Goal: Book appointment/travel/reservation

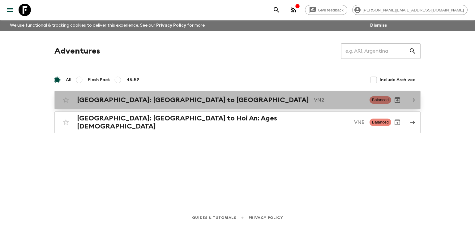
click at [123, 102] on h2 "[GEOGRAPHIC_DATA]: [GEOGRAPHIC_DATA] to [GEOGRAPHIC_DATA]" at bounding box center [193, 100] width 232 height 8
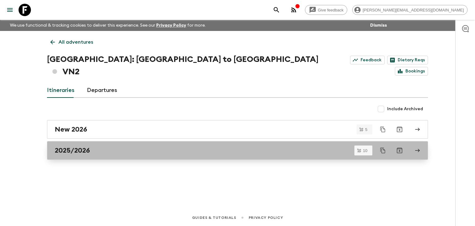
click at [123, 146] on div "2025/2026" at bounding box center [232, 150] width 354 height 8
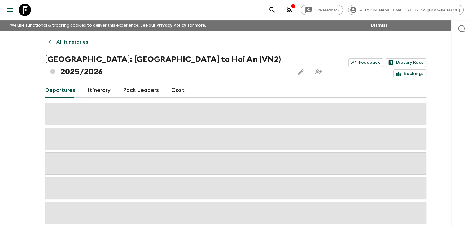
click at [174, 83] on link "Cost" at bounding box center [177, 90] width 13 height 15
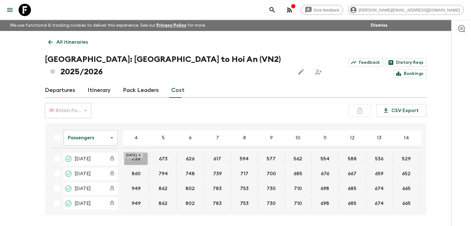
click at [137, 153] on button "739" at bounding box center [136, 159] width 24 height 12
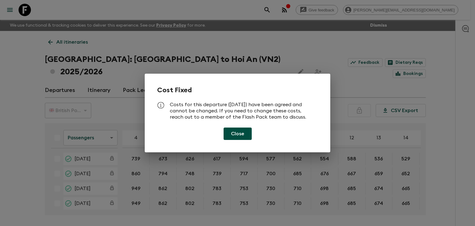
click at [239, 137] on button "Close" at bounding box center [238, 133] width 28 height 12
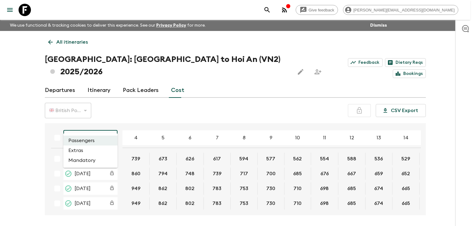
click at [93, 126] on body "Give feedback [PERSON_NAME][EMAIL_ADDRESS][DOMAIN_NAME] We use functional & tra…" at bounding box center [237, 124] width 475 height 249
click at [93, 150] on li "Extras" at bounding box center [90, 150] width 54 height 10
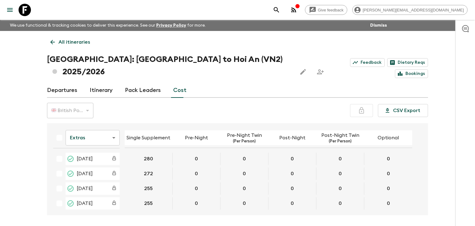
click at [101, 125] on body "Give feedback [PERSON_NAME][EMAIL_ADDRESS][DOMAIN_NAME] We use functional & tra…" at bounding box center [237, 124] width 475 height 249
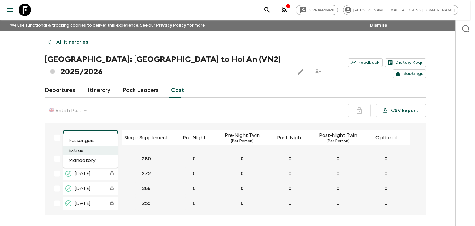
click at [101, 125] on div at bounding box center [237, 113] width 475 height 226
click at [104, 126] on body "Give feedback [PERSON_NAME][EMAIL_ADDRESS][DOMAIN_NAME] We use functional & tra…" at bounding box center [237, 124] width 475 height 249
click at [99, 158] on li "Mandatory" at bounding box center [90, 160] width 54 height 10
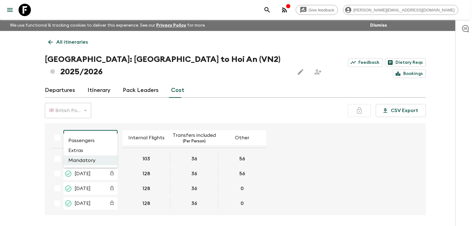
click at [97, 125] on body "Give feedback [PERSON_NAME][EMAIL_ADDRESS][DOMAIN_NAME] We use functional & tra…" at bounding box center [237, 124] width 475 height 249
click at [101, 142] on li "Passengers" at bounding box center [90, 141] width 54 height 10
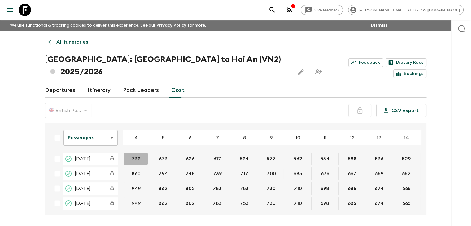
click at [134, 153] on button "739" at bounding box center [136, 159] width 24 height 12
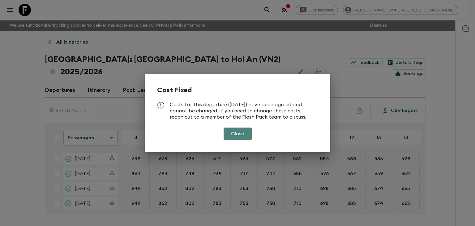
click at [234, 134] on button "Close" at bounding box center [238, 133] width 28 height 12
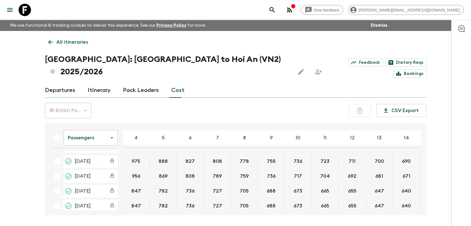
scroll to position [88, 0]
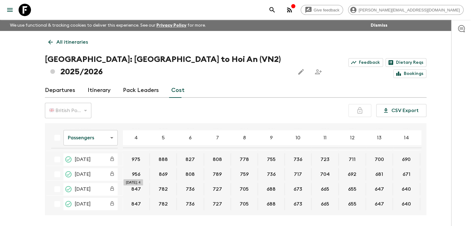
click at [138, 183] on button "847" at bounding box center [136, 189] width 24 height 12
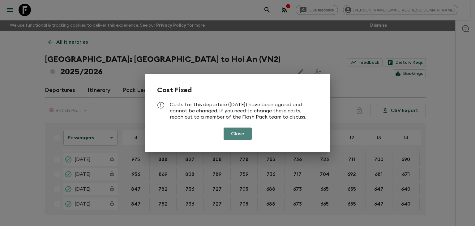
click at [235, 132] on button "Close" at bounding box center [238, 133] width 28 height 12
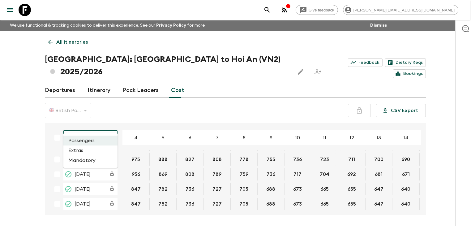
click at [91, 124] on body "Give feedback [PERSON_NAME][EMAIL_ADDRESS][DOMAIN_NAME] We use functional & tra…" at bounding box center [237, 124] width 475 height 249
drag, startPoint x: 420, startPoint y: 172, endPoint x: 420, endPoint y: 140, distance: 31.9
click at [420, 140] on div at bounding box center [237, 113] width 475 height 226
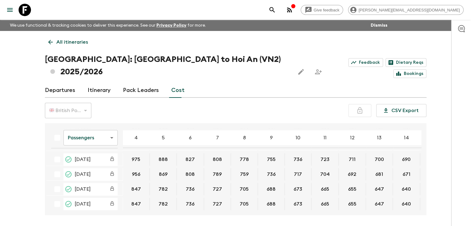
click at [439, 155] on div "Give feedback [PERSON_NAME][EMAIL_ADDRESS][DOMAIN_NAME] We use functional & tra…" at bounding box center [235, 124] width 471 height 249
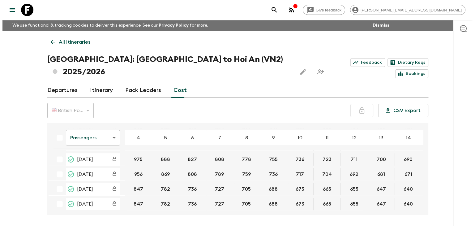
scroll to position [0, 0]
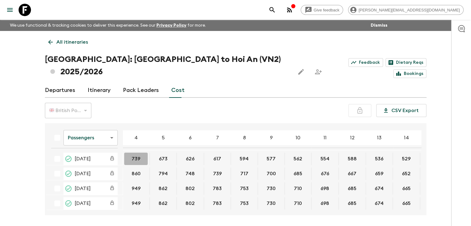
click at [131, 153] on button "739" at bounding box center [136, 159] width 24 height 12
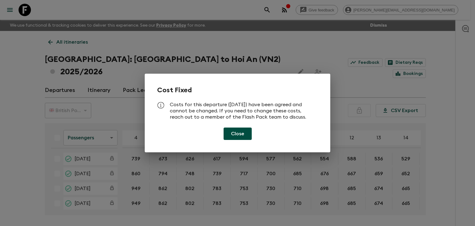
click at [235, 134] on button "Close" at bounding box center [238, 133] width 28 height 12
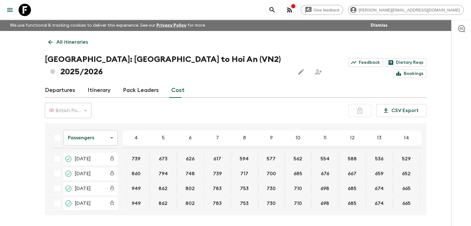
click at [137, 153] on button "739" at bounding box center [136, 159] width 24 height 12
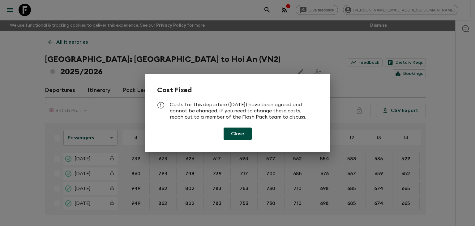
click at [246, 131] on button "Close" at bounding box center [238, 133] width 28 height 12
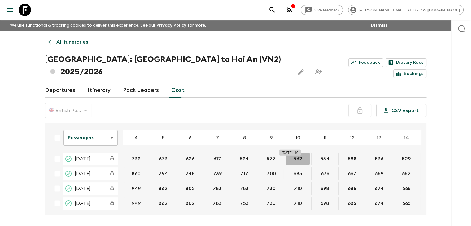
click at [294, 153] on button "562" at bounding box center [298, 159] width 24 height 12
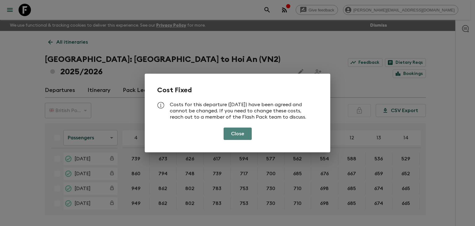
click at [241, 135] on button "Close" at bounding box center [238, 133] width 28 height 12
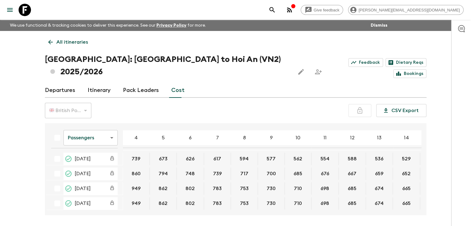
click at [328, 197] on button "698" at bounding box center [325, 203] width 24 height 12
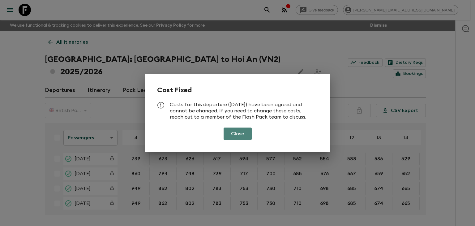
click at [242, 131] on button "Close" at bounding box center [238, 133] width 28 height 12
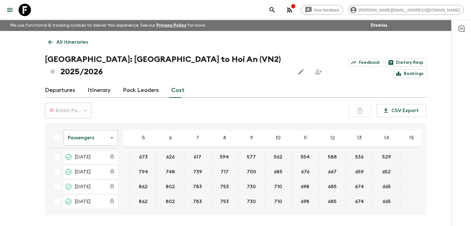
scroll to position [2, 19]
click at [52, 43] on icon at bounding box center [50, 42] width 7 height 7
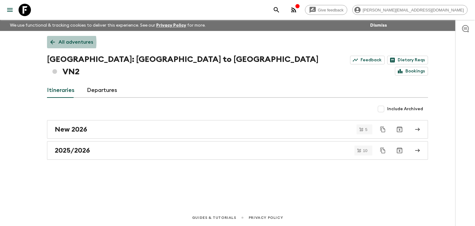
click at [52, 42] on icon at bounding box center [52, 42] width 7 height 7
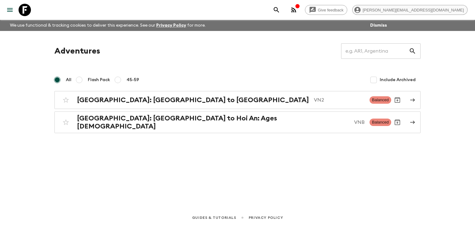
click at [450, 11] on span "[PERSON_NAME][EMAIL_ADDRESS][DOMAIN_NAME]" at bounding box center [414, 10] width 108 height 5
click at [300, 4] on div at bounding box center [237, 113] width 475 height 226
click at [12, 11] on icon "menu" at bounding box center [9, 9] width 7 height 7
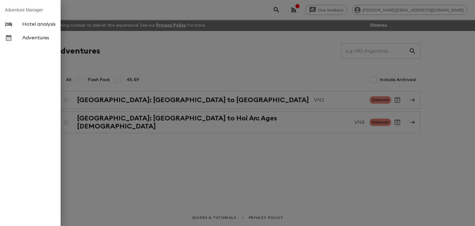
click at [85, 17] on div at bounding box center [237, 113] width 475 height 226
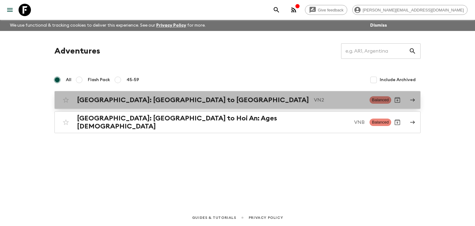
click at [126, 101] on h2 "[GEOGRAPHIC_DATA]: [GEOGRAPHIC_DATA] to [GEOGRAPHIC_DATA]" at bounding box center [193, 100] width 232 height 8
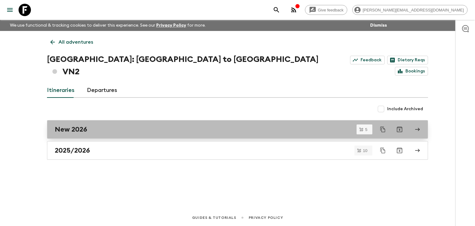
click at [107, 125] on div "New 2026" at bounding box center [232, 129] width 354 height 8
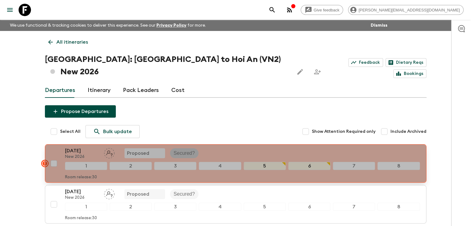
click at [180, 149] on p "Secured?" at bounding box center [184, 152] width 21 height 7
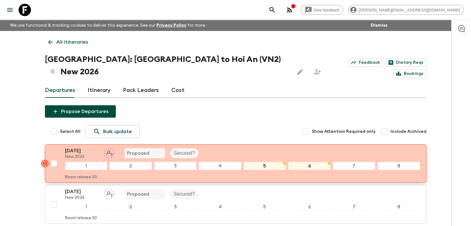
click at [82, 162] on div "1" at bounding box center [86, 166] width 42 height 8
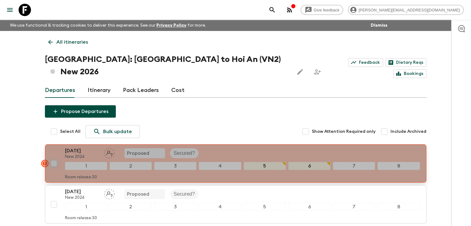
click at [55, 157] on input "checkbox" at bounding box center [54, 163] width 12 height 12
checkbox input "true"
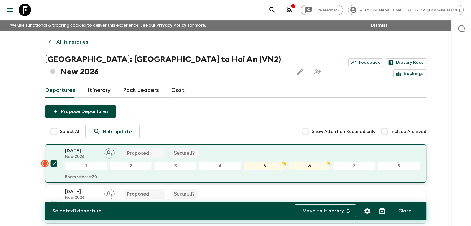
click at [87, 162] on div "1" at bounding box center [86, 166] width 42 height 8
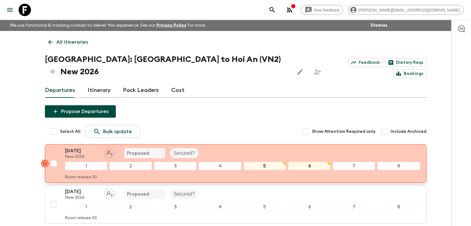
click at [54, 157] on input "checkbox" at bounding box center [54, 163] width 12 height 12
checkbox input "true"
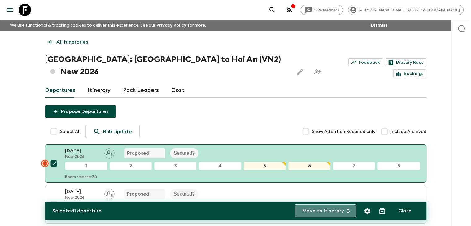
click at [347, 211] on icon "button" at bounding box center [347, 210] width 3 height 5
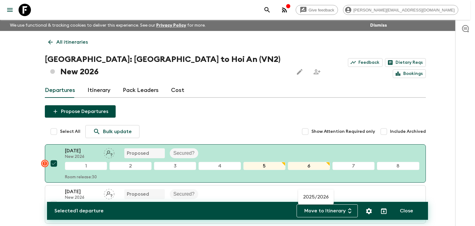
click at [347, 211] on div at bounding box center [237, 113] width 475 height 226
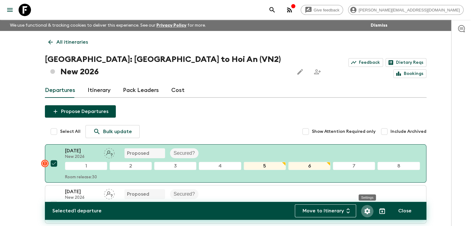
click at [366, 211] on icon "Settings" at bounding box center [367, 211] width 6 height 6
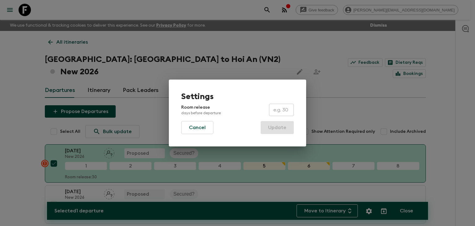
click at [366, 211] on div "Settings Room release days before departure ​ Cancel Update" at bounding box center [237, 113] width 475 height 226
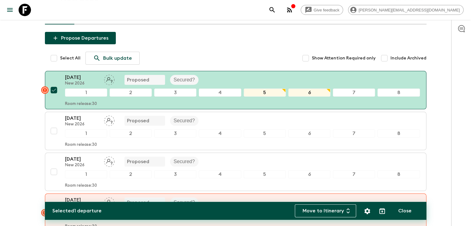
scroll to position [74, 0]
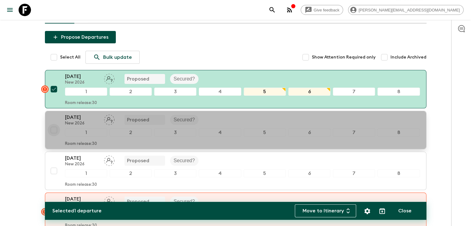
click at [53, 124] on input "checkbox" at bounding box center [54, 130] width 12 height 12
checkbox input "true"
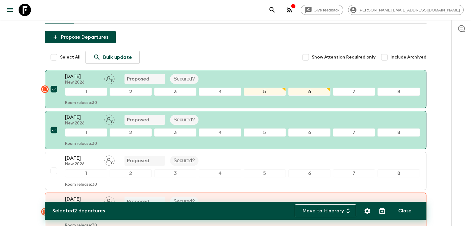
click at [54, 51] on input "Select All" at bounding box center [54, 57] width 12 height 12
checkbox input "true"
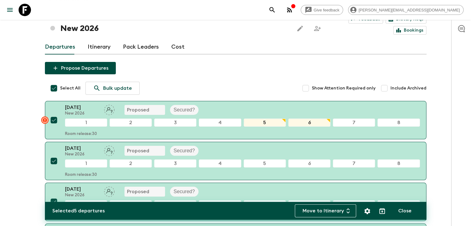
scroll to position [45, 0]
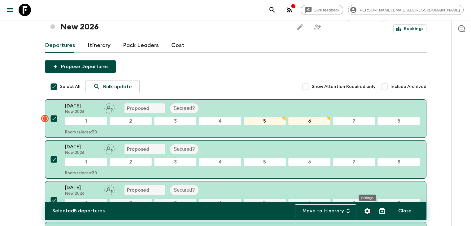
click at [365, 209] on icon "Settings" at bounding box center [367, 211] width 6 height 6
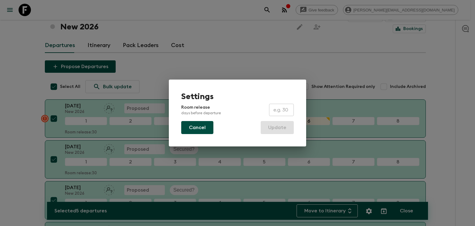
click at [200, 125] on button "Cancel" at bounding box center [197, 127] width 32 height 13
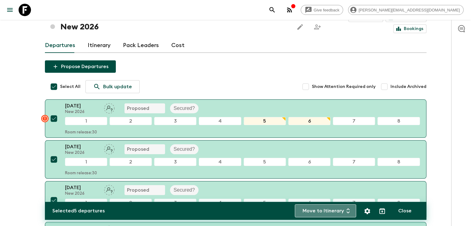
click at [343, 212] on button "Move to Itinerary" at bounding box center [325, 210] width 61 height 13
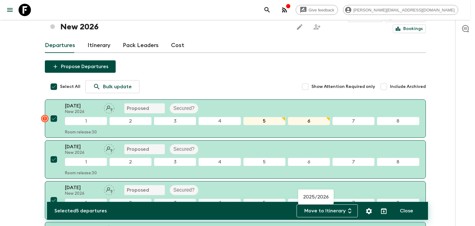
click at [447, 129] on div at bounding box center [237, 113] width 475 height 226
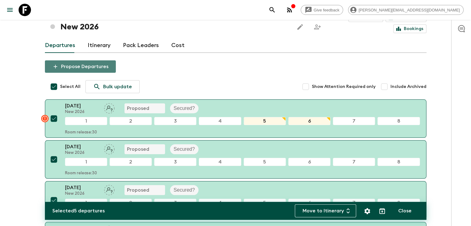
click at [88, 60] on button "Propose Departures" at bounding box center [80, 66] width 71 height 12
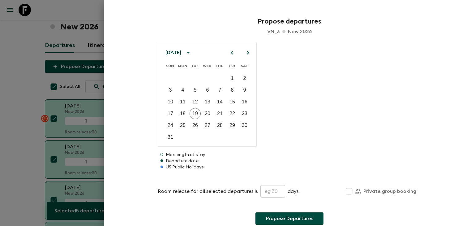
click at [19, 114] on div at bounding box center [237, 113] width 475 height 226
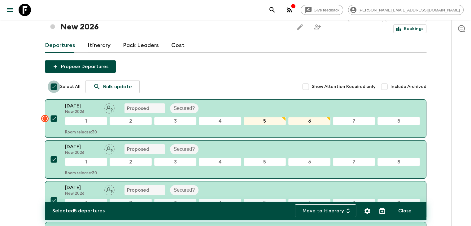
click at [51, 80] on input "Select All" at bounding box center [54, 86] width 12 height 12
checkbox input "false"
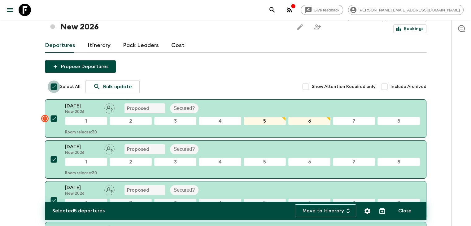
checkbox input "false"
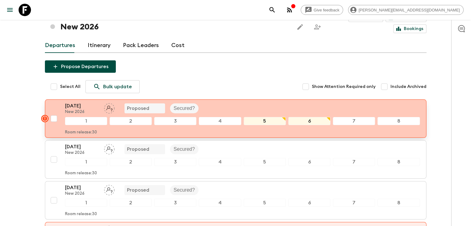
click at [350, 117] on div "7" at bounding box center [354, 121] width 42 height 8
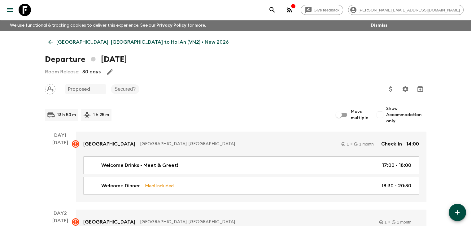
click at [131, 89] on p "Secured?" at bounding box center [124, 88] width 21 height 7
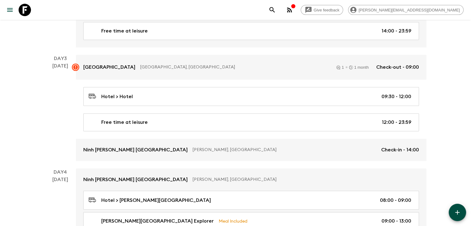
scroll to position [272, 0]
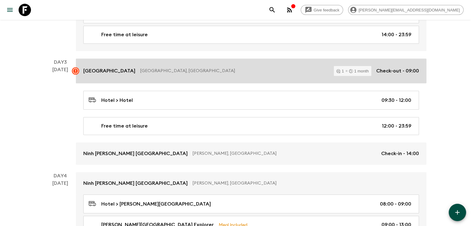
click at [212, 70] on p "[GEOGRAPHIC_DATA], [GEOGRAPHIC_DATA]" at bounding box center [234, 71] width 189 height 6
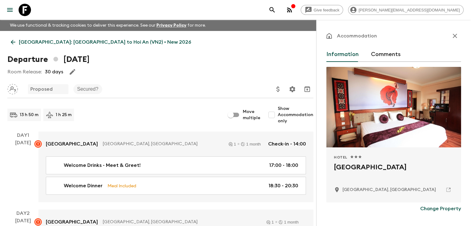
click at [87, 88] on p "Secured?" at bounding box center [87, 88] width 21 height 7
click at [40, 88] on p "Proposed" at bounding box center [41, 88] width 22 height 7
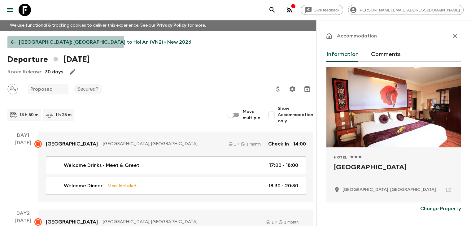
click at [17, 41] on link "[GEOGRAPHIC_DATA]: [GEOGRAPHIC_DATA] to Hoi An (VN2) • New 2026" at bounding box center [100, 42] width 187 height 12
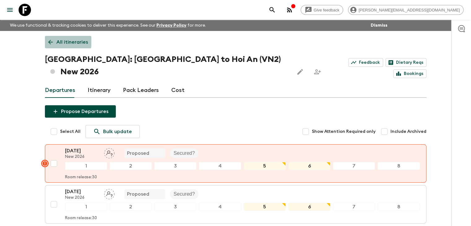
click at [52, 41] on icon at bounding box center [50, 42] width 7 height 7
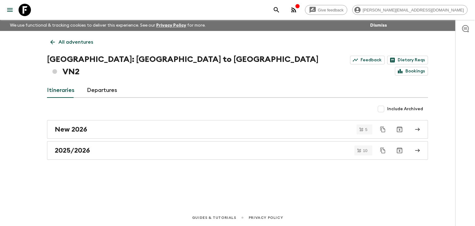
click at [56, 42] on link "All adventures" at bounding box center [72, 42] width 50 height 12
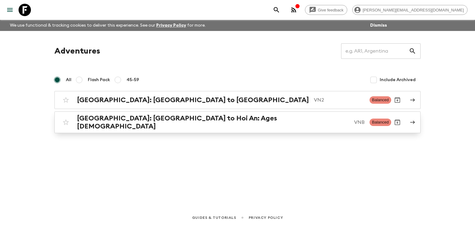
click at [169, 118] on h2 "[GEOGRAPHIC_DATA]: [GEOGRAPHIC_DATA] to Hoi An: Ages [DEMOGRAPHIC_DATA]" at bounding box center [213, 122] width 272 height 16
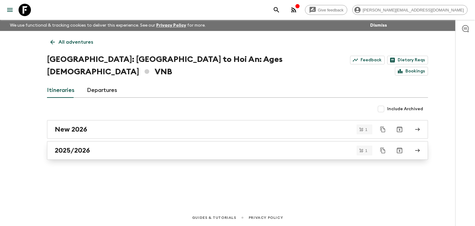
click at [130, 146] on div "2025/2026" at bounding box center [232, 150] width 354 height 8
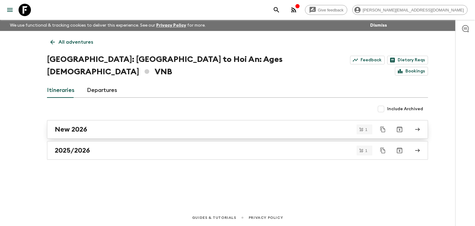
click at [150, 125] on div "New 2026" at bounding box center [232, 129] width 354 height 8
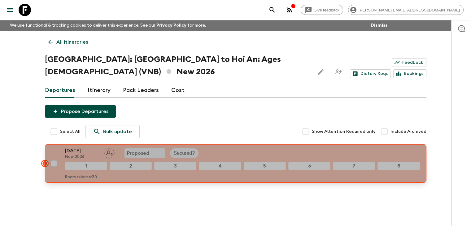
click at [223, 147] on div "[DATE] New 2026 Proposed Secured?" at bounding box center [242, 153] width 355 height 12
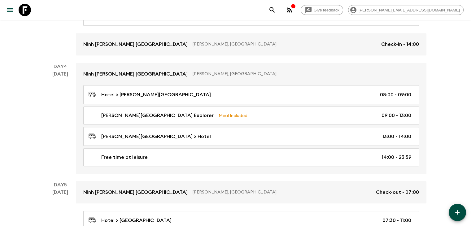
scroll to position [344, 0]
